Goal: Navigation & Orientation: Find specific page/section

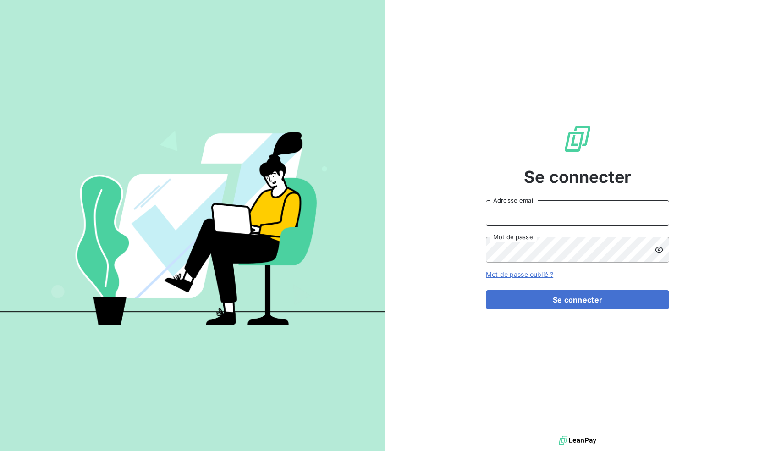
type input "[EMAIL_ADDRESS][DOMAIN_NAME]"
click at [573, 313] on div "Se connecter amadec@europcar-bretagne.fr Adresse email Mot de passe Mot de pass…" at bounding box center [577, 216] width 183 height 433
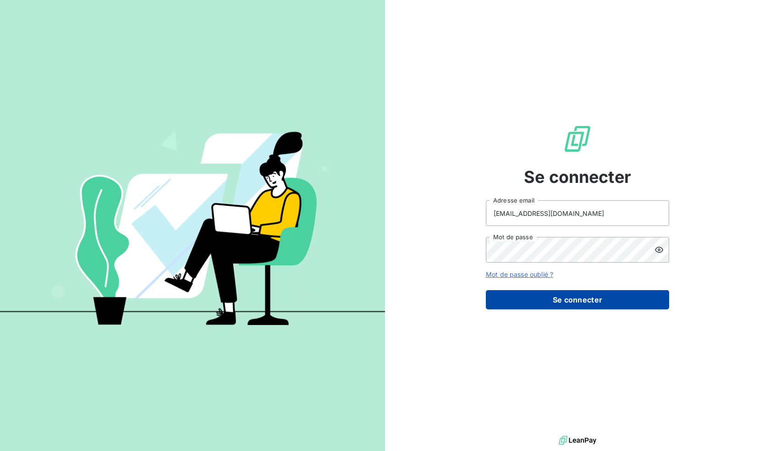
click at [566, 302] on button "Se connecter" at bounding box center [577, 299] width 183 height 19
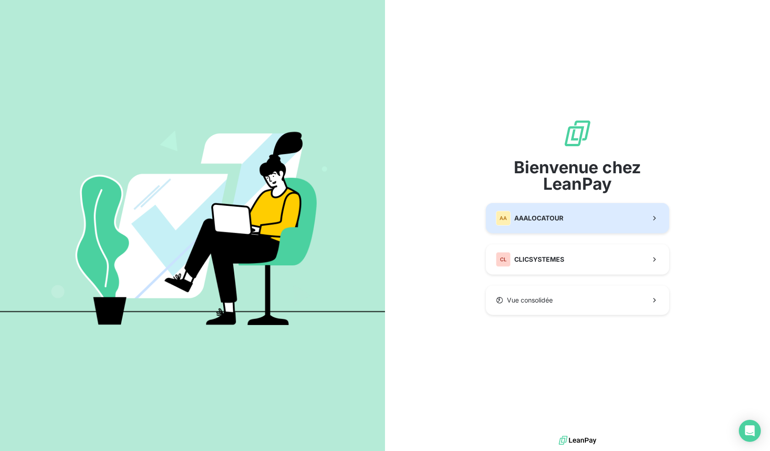
click at [529, 218] on span "AAALOCATOUR" at bounding box center [538, 217] width 49 height 9
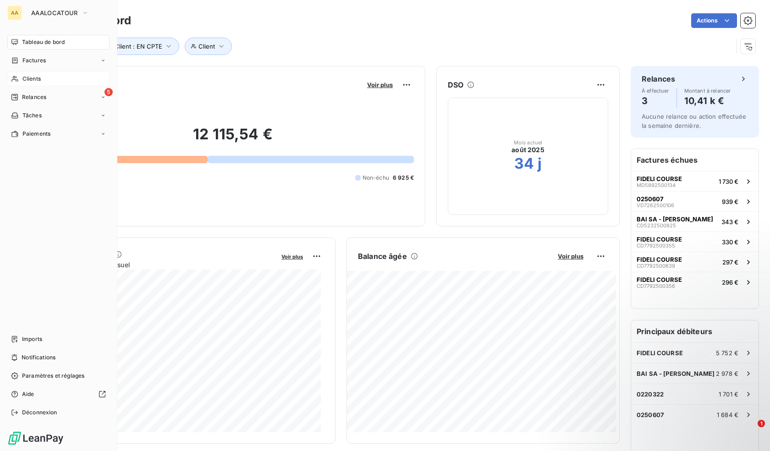
click at [23, 81] on span "Clients" at bounding box center [31, 79] width 18 height 8
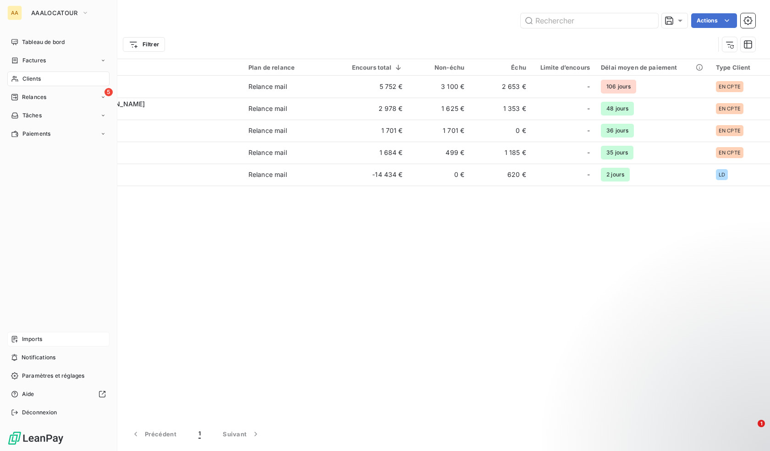
click at [24, 342] on span "Imports" at bounding box center [32, 339] width 20 height 8
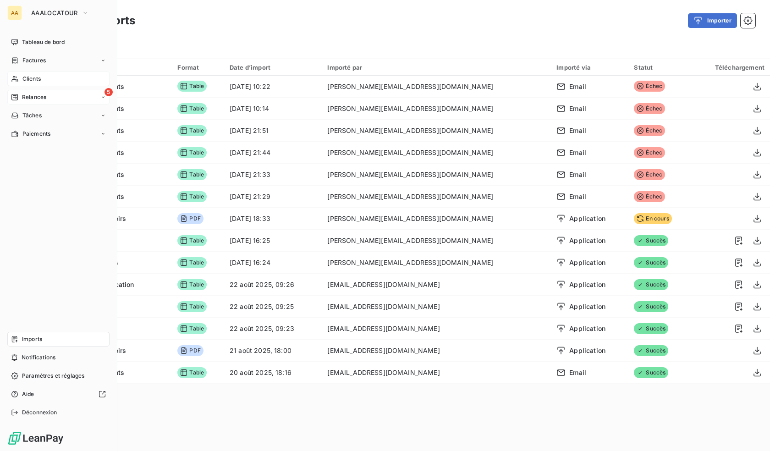
click at [24, 96] on span "Relances" at bounding box center [34, 97] width 24 height 8
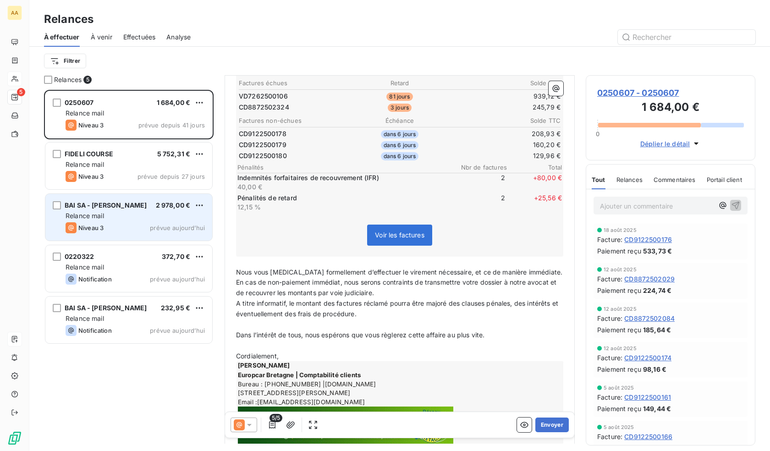
scroll to position [100, 0]
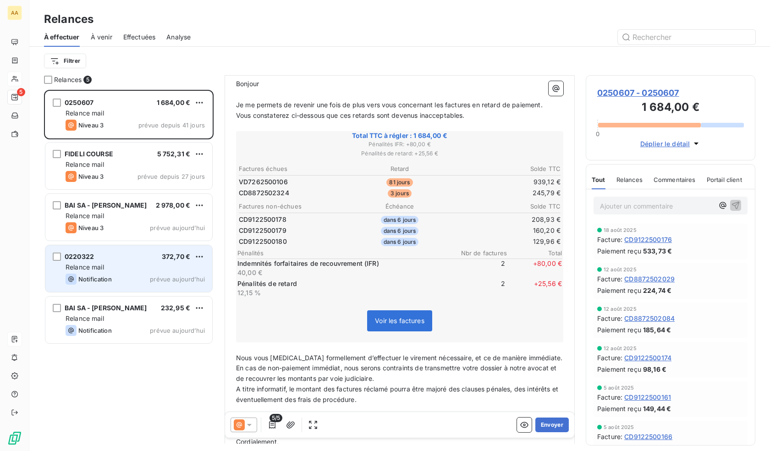
click at [110, 272] on div "0220322 372,70 € Relance mail Notification prévue [DATE]" at bounding box center [128, 268] width 167 height 47
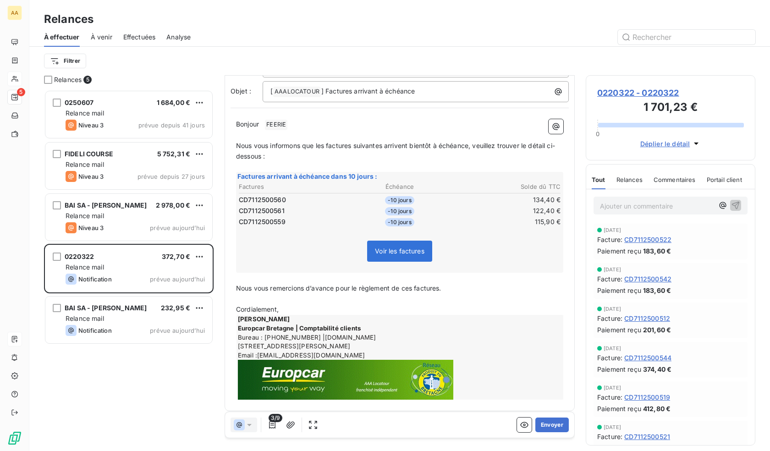
scroll to position [65, 0]
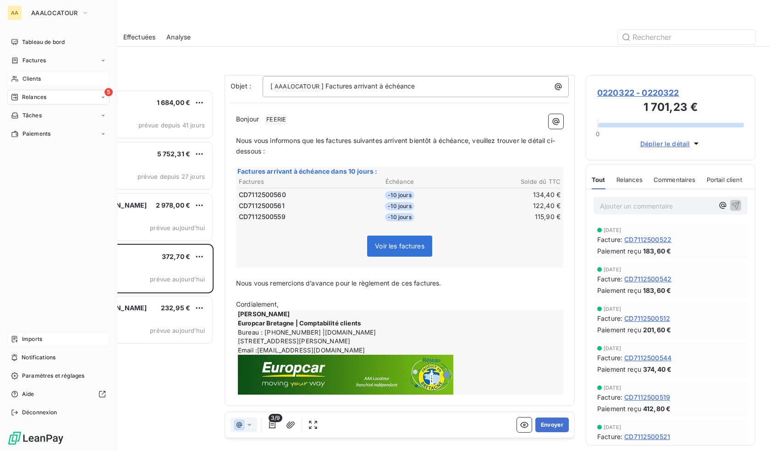
click at [26, 72] on div "Clients" at bounding box center [58, 78] width 102 height 15
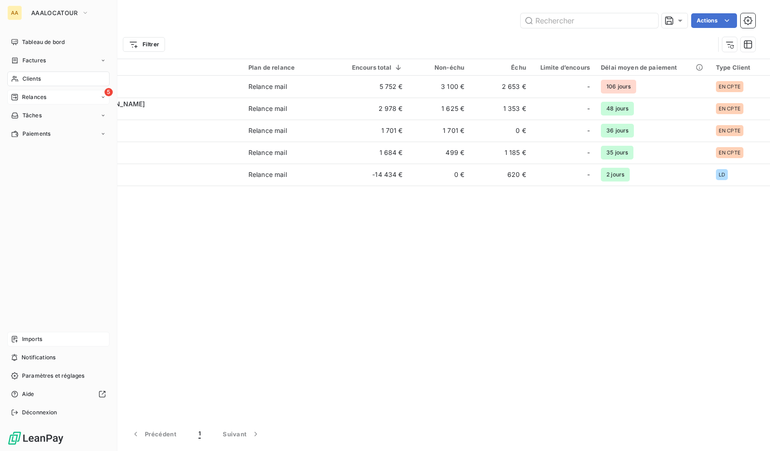
click at [22, 339] on span "Imports" at bounding box center [32, 339] width 20 height 8
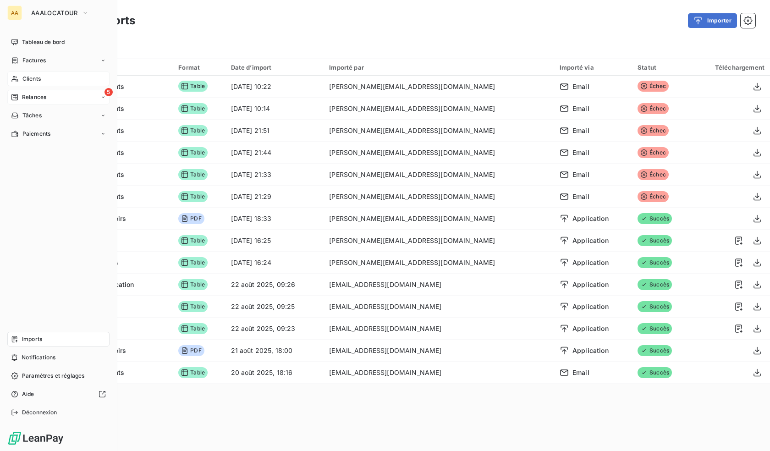
click at [39, 80] on span "Clients" at bounding box center [31, 79] width 18 height 8
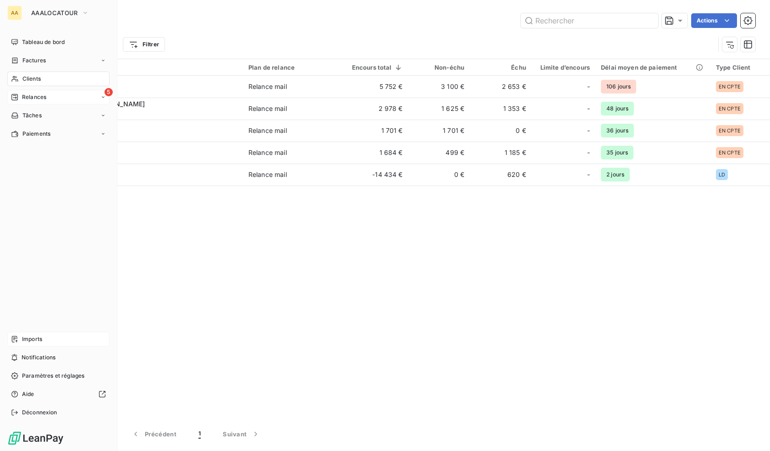
click at [35, 34] on div "AA AAALOCATOUR Tableau de bord Factures Clients 5 Relances Tâches Paiements Imp…" at bounding box center [58, 225] width 117 height 451
click at [35, 33] on div "AA AAALOCATOUR Tableau de bord Factures Clients 5 Relances Tâches Paiements Imp…" at bounding box center [58, 225] width 117 height 451
click at [34, 37] on div "Tableau de bord" at bounding box center [58, 42] width 102 height 15
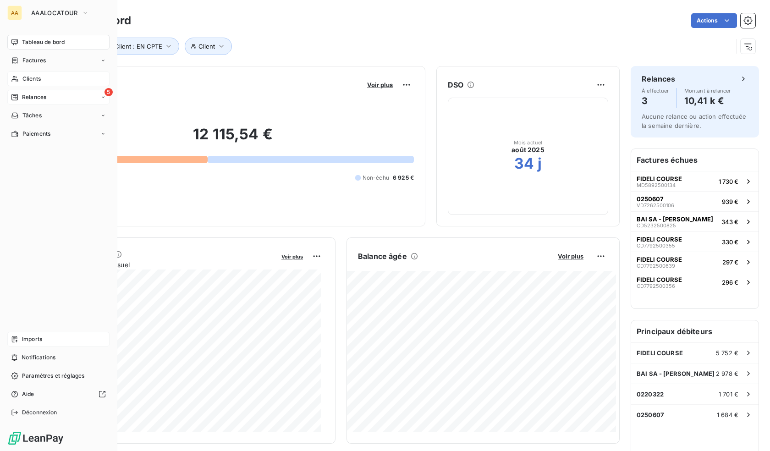
click at [18, 79] on icon at bounding box center [15, 78] width 8 height 7
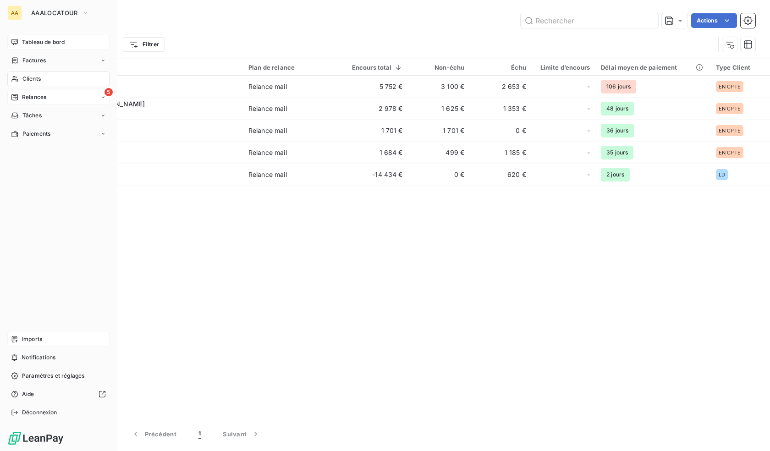
click at [25, 48] on div "Tableau de bord" at bounding box center [58, 42] width 102 height 15
